Goal: Information Seeking & Learning: Learn about a topic

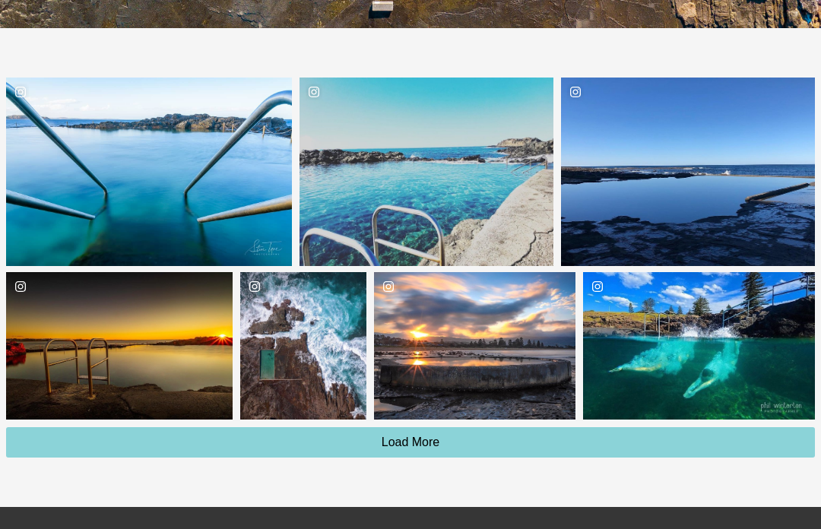
scroll to position [2429, 0]
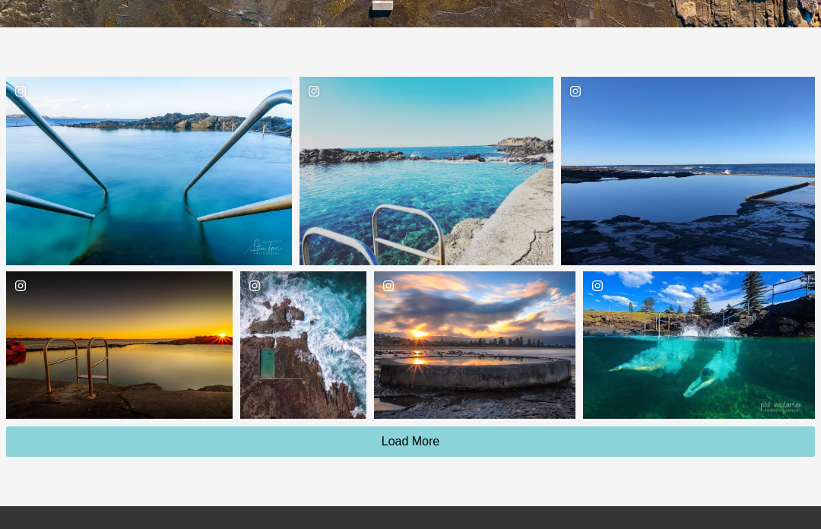
click at [200, 162] on div "Location [GEOGRAPHIC_DATA]" at bounding box center [244, 171] width 95 height 188
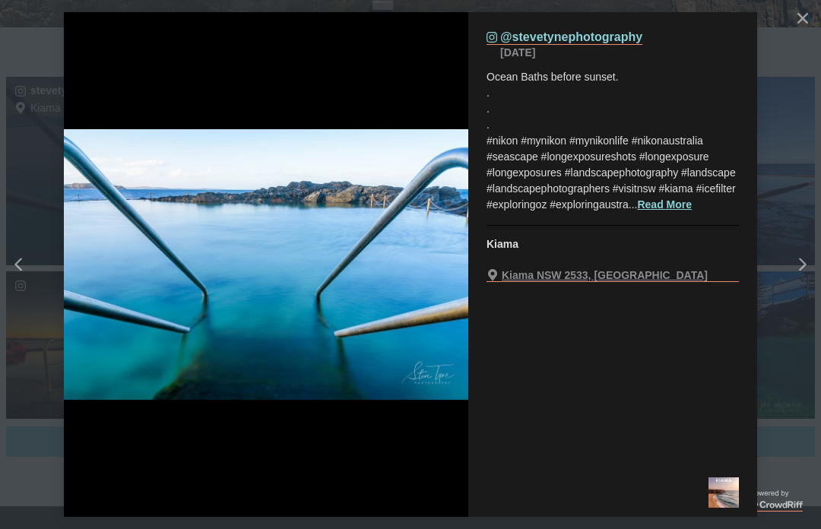
click at [811, 289] on div "Right" at bounding box center [816, 264] width 61 height 61
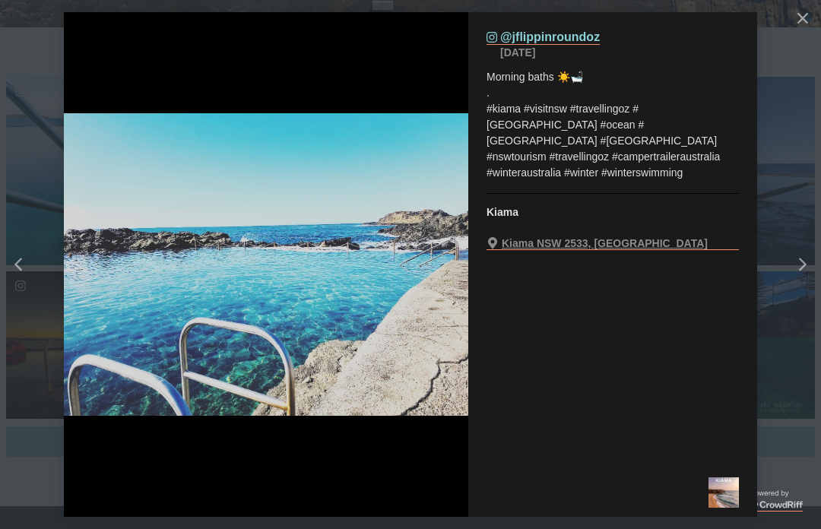
click at [800, 271] on icon "chevron right icon" at bounding box center [803, 265] width 8 height 14
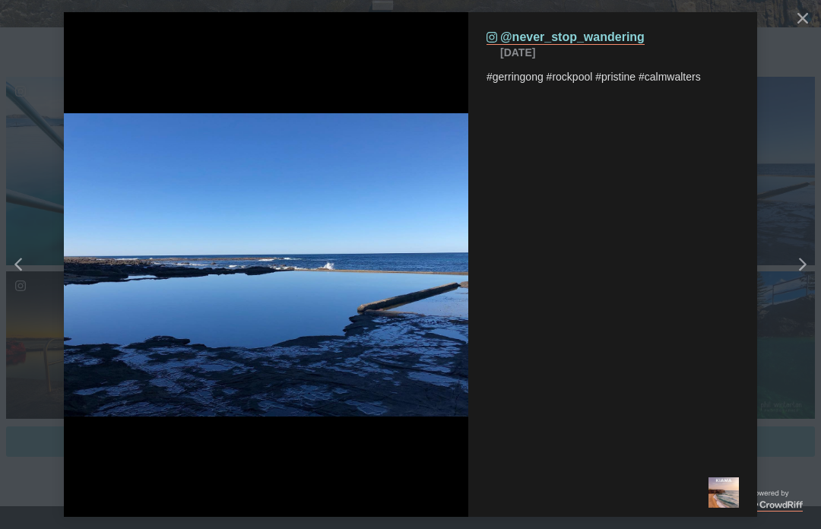
click at [814, 292] on div "Right" at bounding box center [816, 264] width 61 height 61
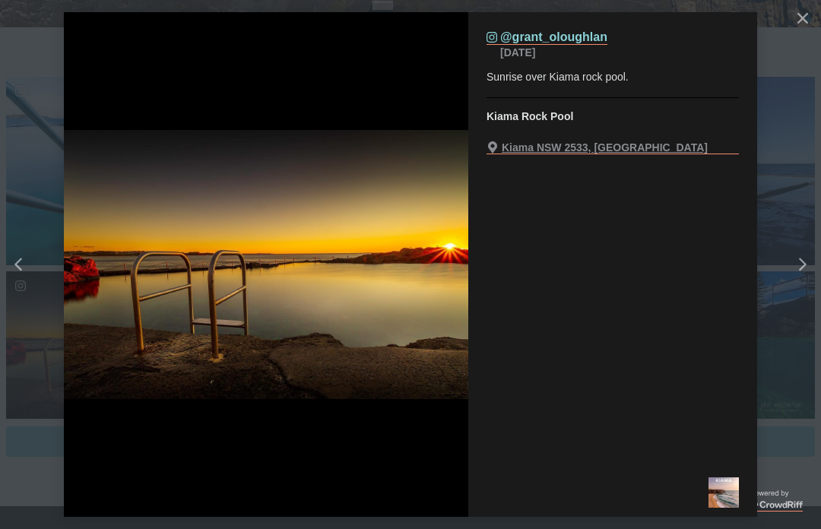
click at [810, 293] on div "Right" at bounding box center [816, 264] width 61 height 61
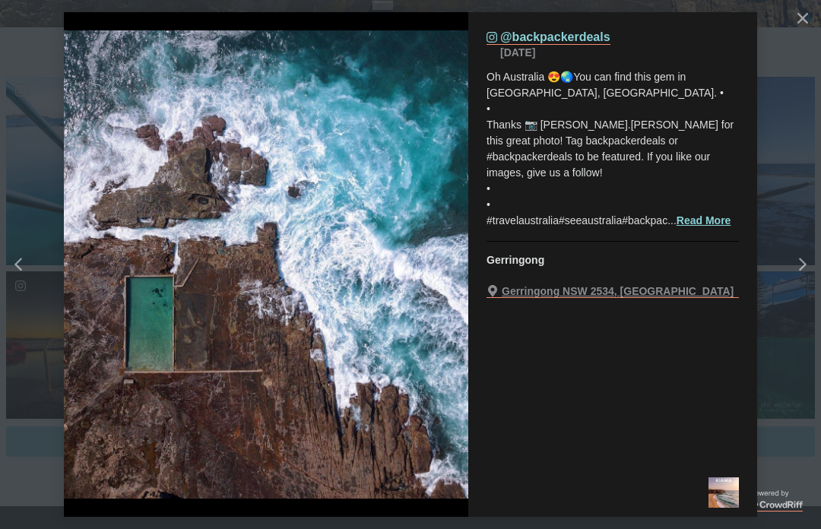
click at [811, 289] on div "Right" at bounding box center [816, 264] width 61 height 61
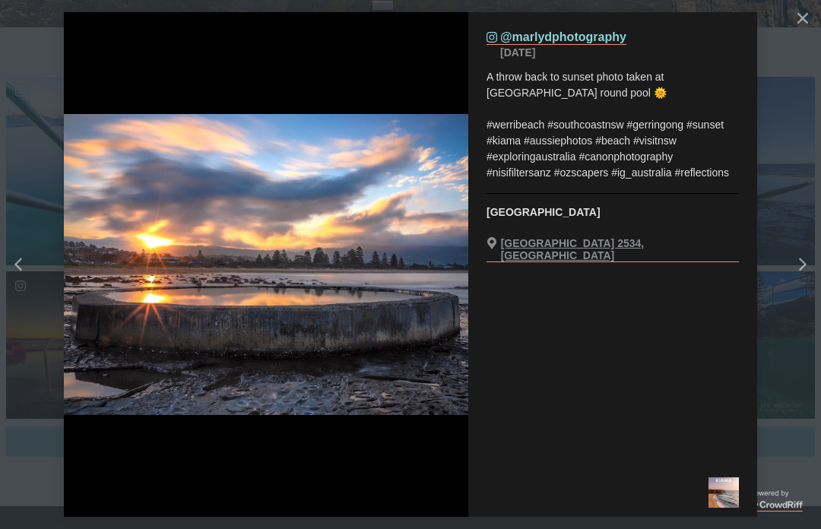
click at [812, 287] on div "Right" at bounding box center [816, 264] width 61 height 61
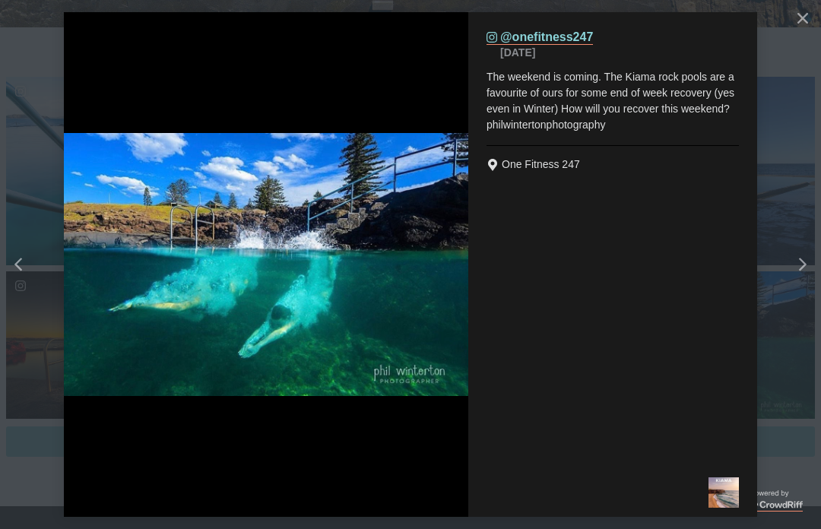
click at [810, 288] on div "Right" at bounding box center [816, 264] width 61 height 61
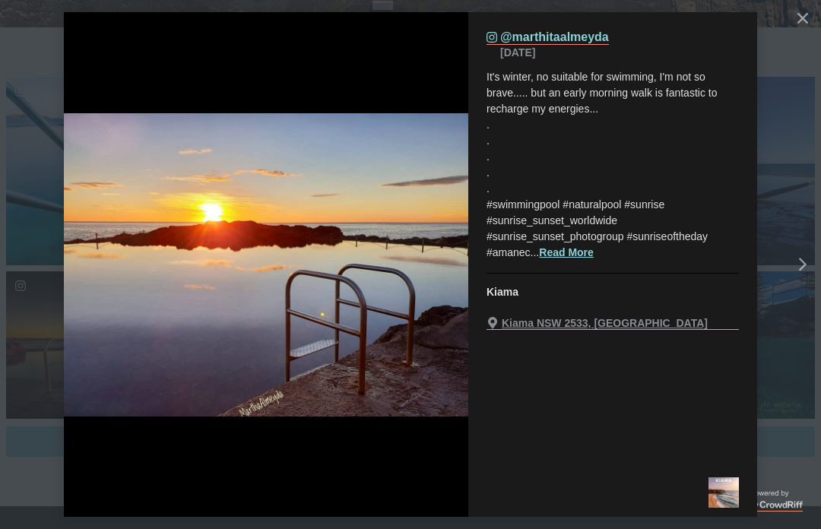
click at [809, 286] on div "Right" at bounding box center [816, 264] width 61 height 61
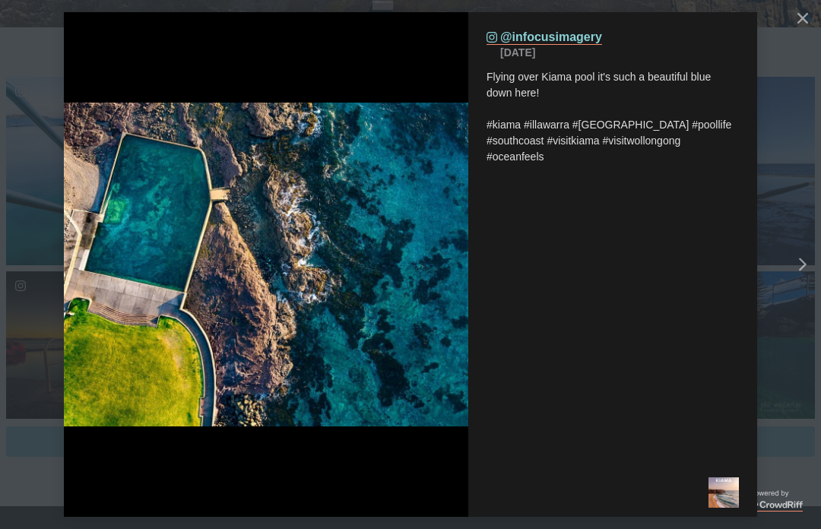
click at [811, 287] on div "Right" at bounding box center [816, 264] width 61 height 61
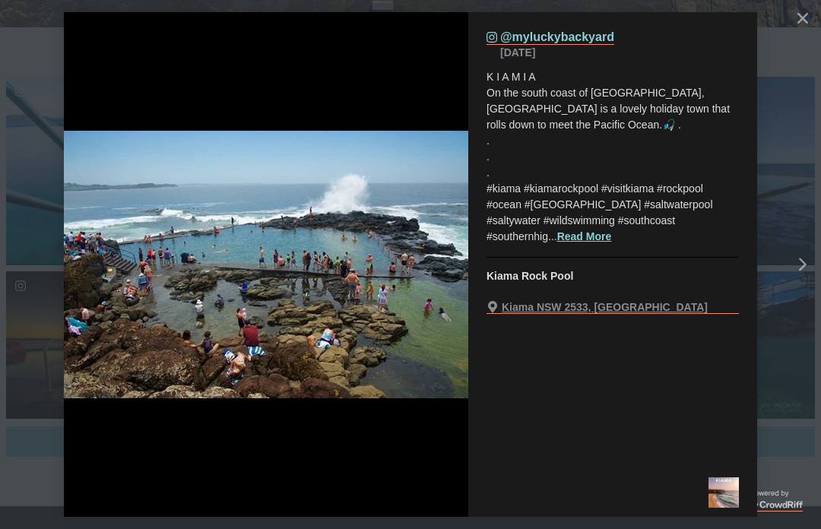
click at [807, 293] on div "Right" at bounding box center [816, 264] width 61 height 61
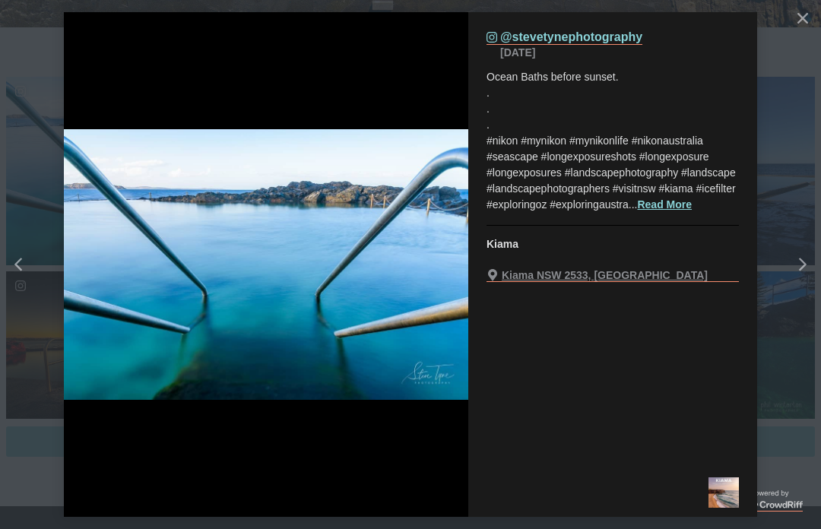
click at [15, 271] on icon "Left" at bounding box center [18, 265] width 8 height 14
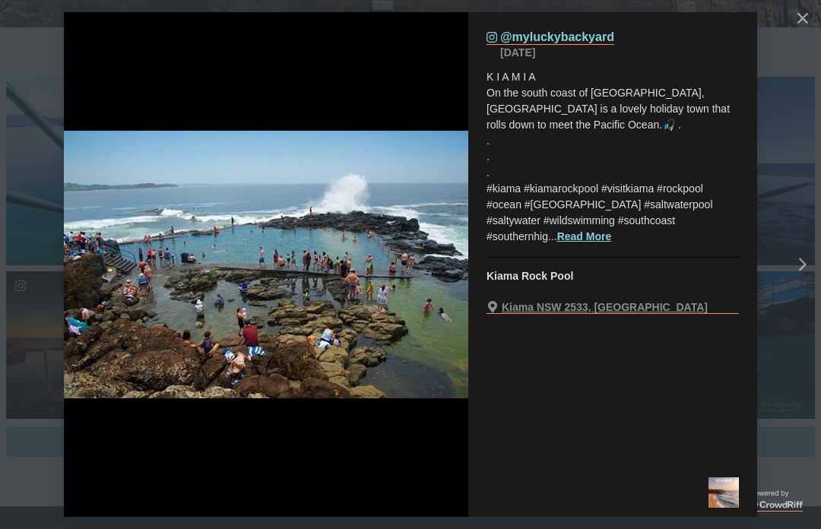
click at [801, 271] on icon "chevron right icon" at bounding box center [803, 265] width 8 height 14
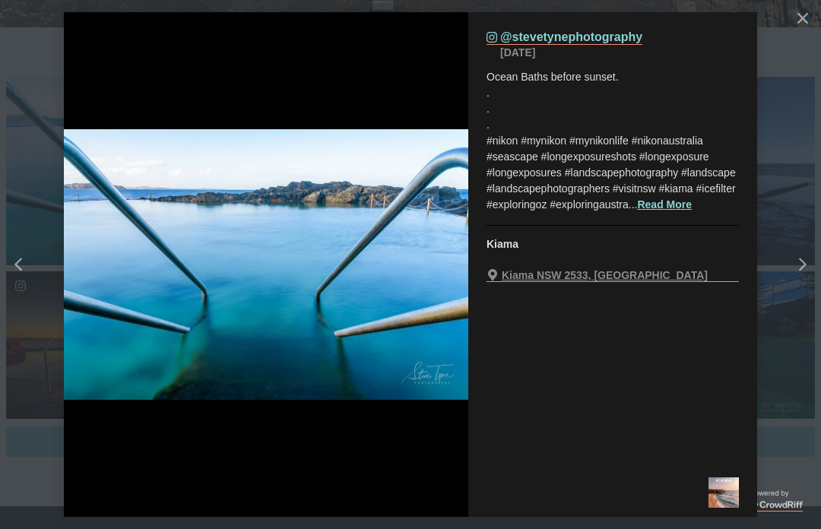
click at [814, 289] on div "Right" at bounding box center [816, 264] width 61 height 61
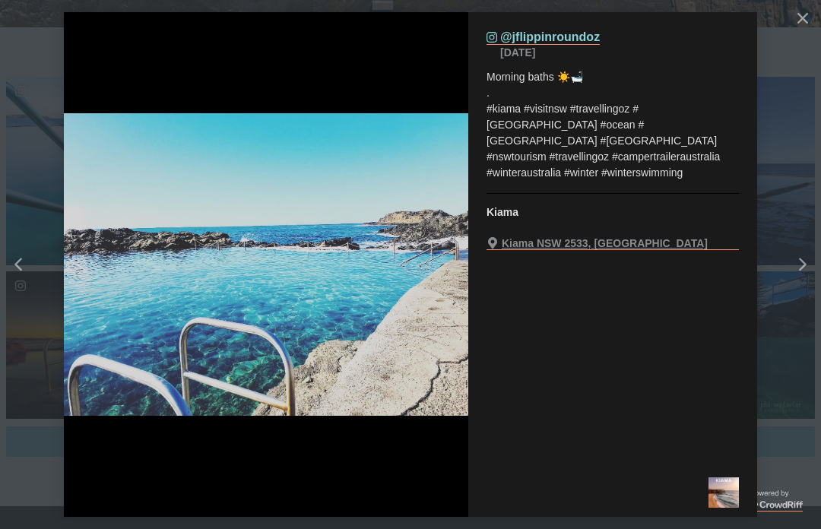
click at [809, 289] on div "Right" at bounding box center [816, 264] width 61 height 61
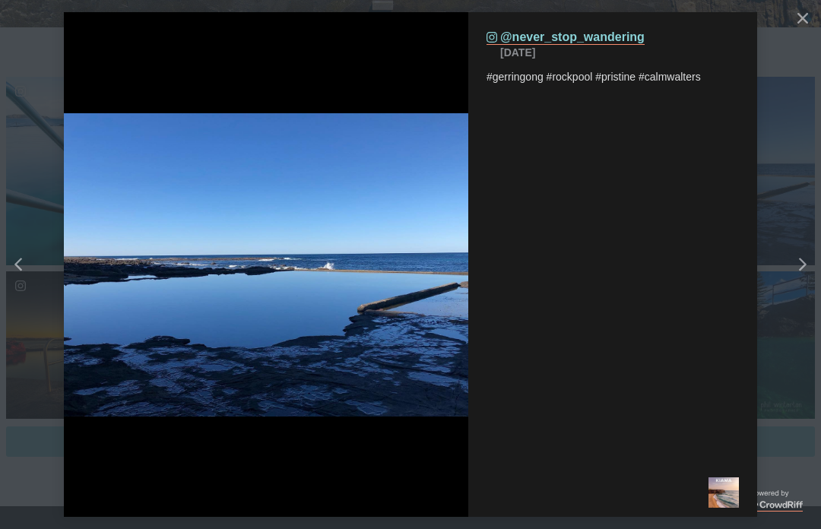
click at [810, 291] on div "Right" at bounding box center [816, 264] width 61 height 61
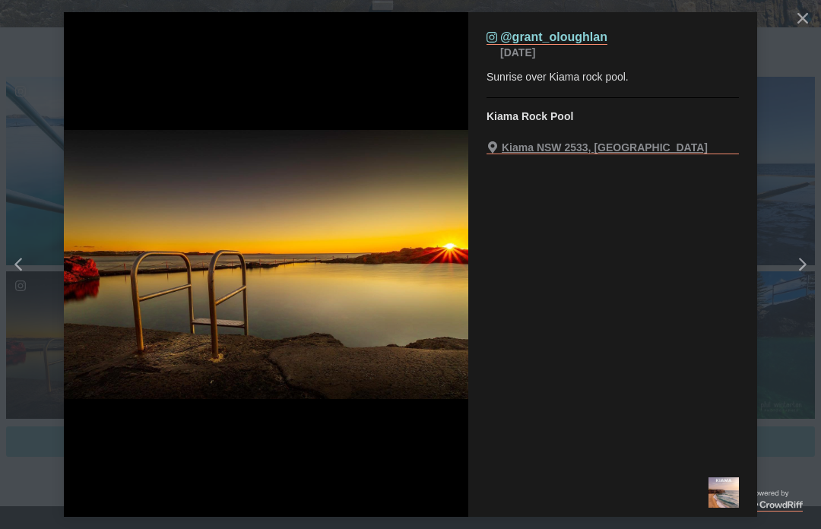
click at [817, 289] on div "Right" at bounding box center [816, 264] width 61 height 61
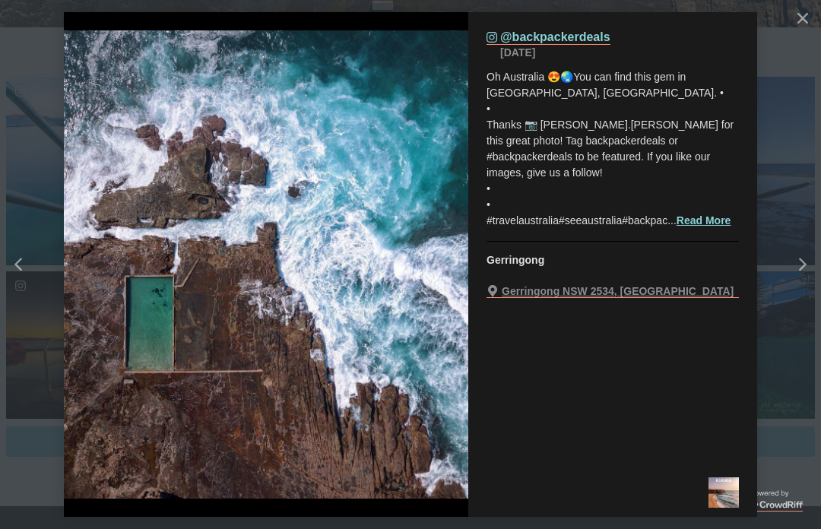
click at [810, 289] on div "Right" at bounding box center [816, 264] width 61 height 61
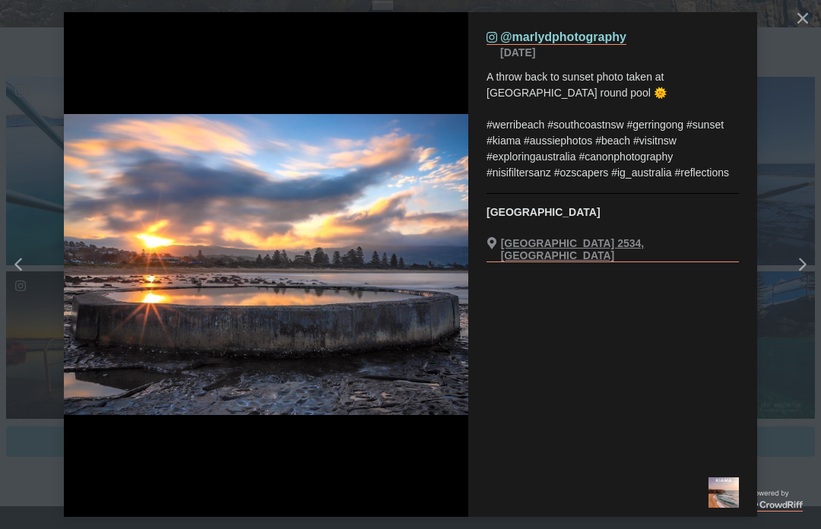
click at [814, 291] on div "Right" at bounding box center [816, 264] width 61 height 61
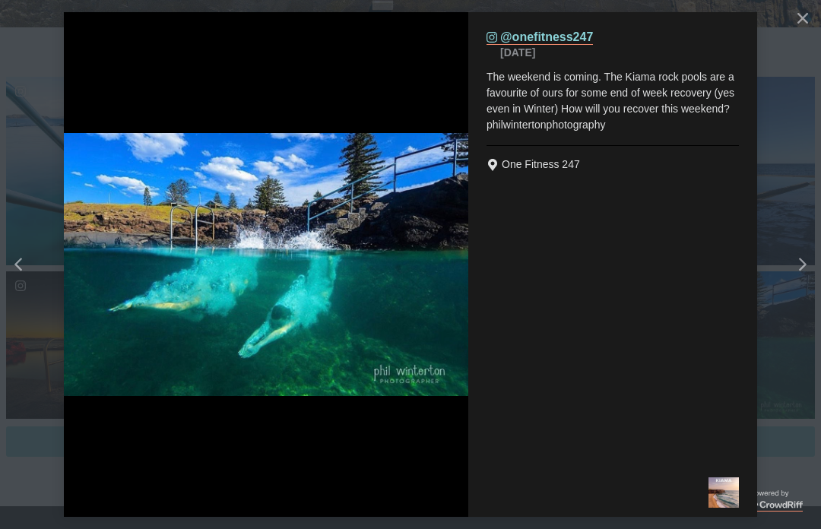
click at [808, 16] on button "Close" at bounding box center [802, 18] width 27 height 27
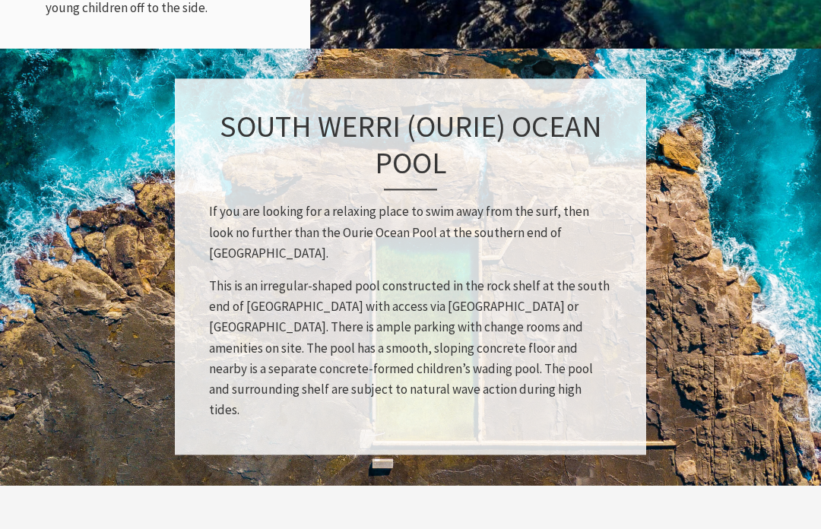
scroll to position [1955, 0]
